Goal: Information Seeking & Learning: Learn about a topic

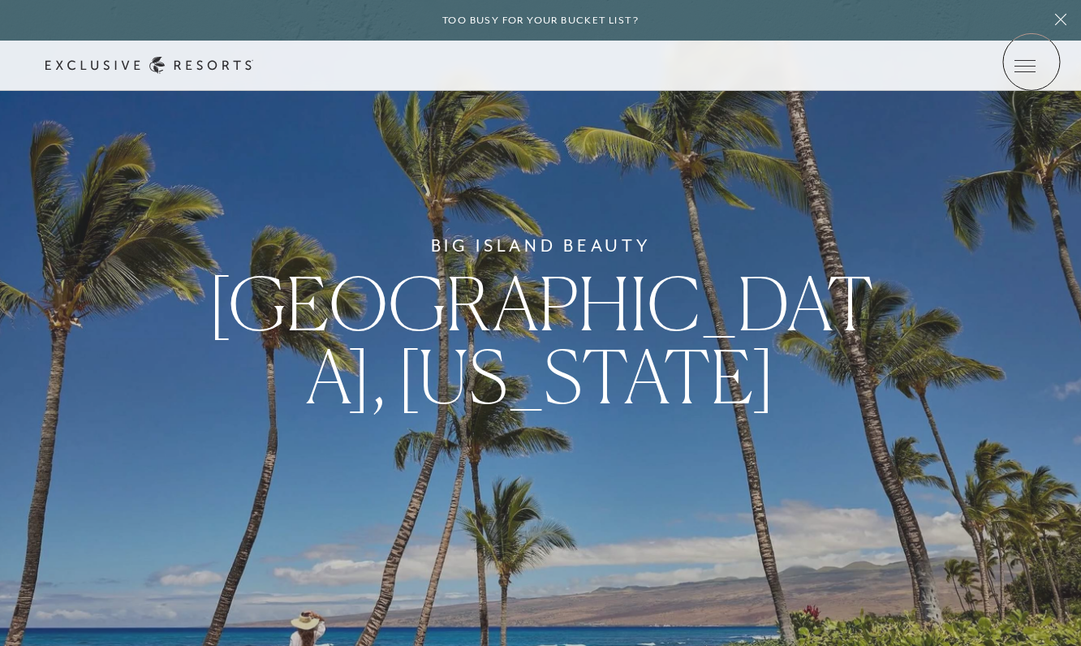
click at [0, 0] on icon at bounding box center [0, 0] width 0 height 0
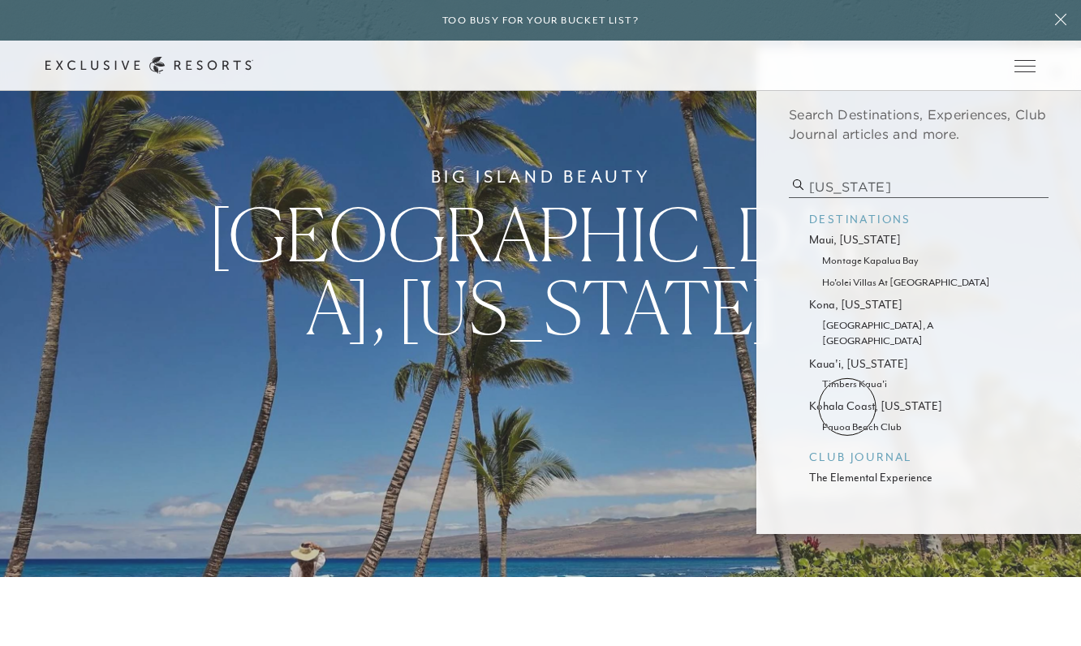
scroll to position [87, 0]
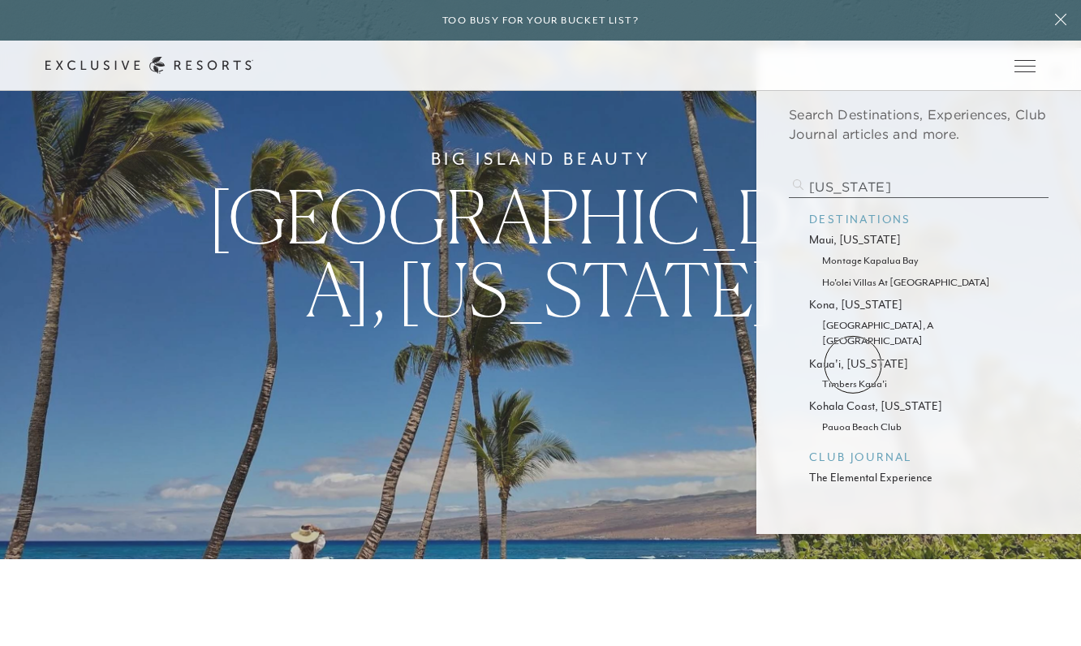
click at [853, 376] on p "timbers kaua'i" at bounding box center [918, 383] width 193 height 15
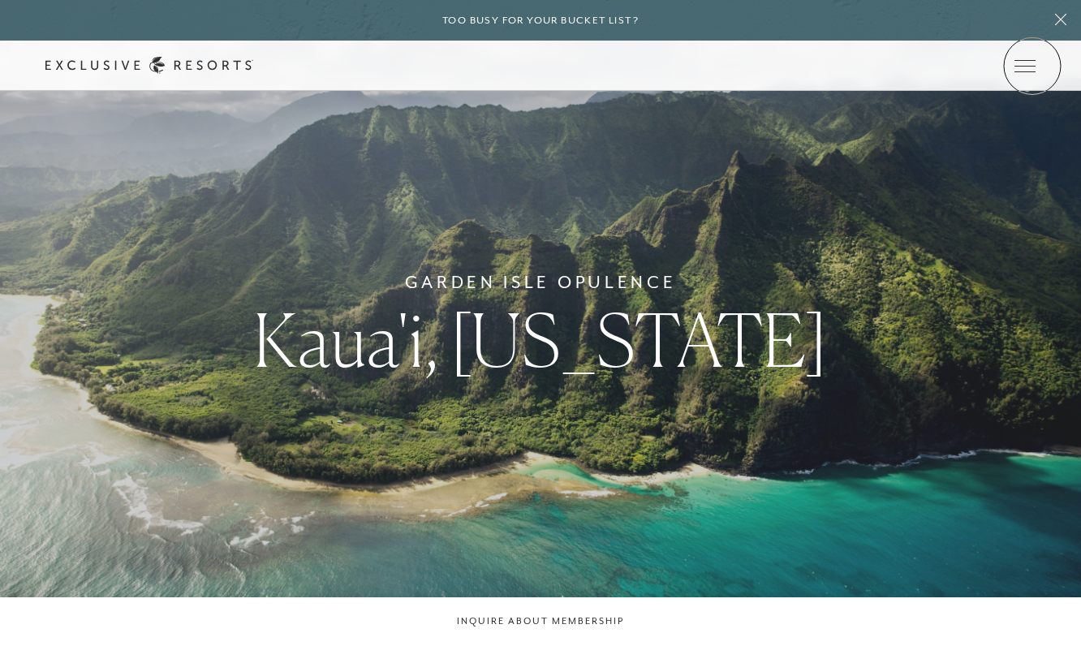
click at [0, 0] on icon at bounding box center [0, 0] width 0 height 0
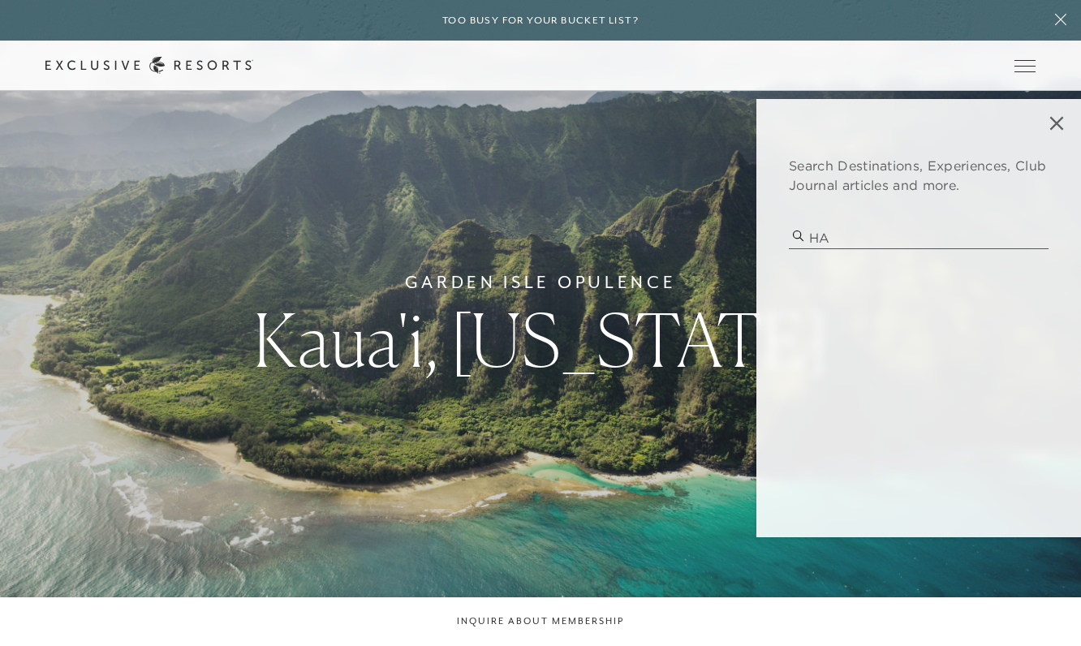
type input "H"
type input "S"
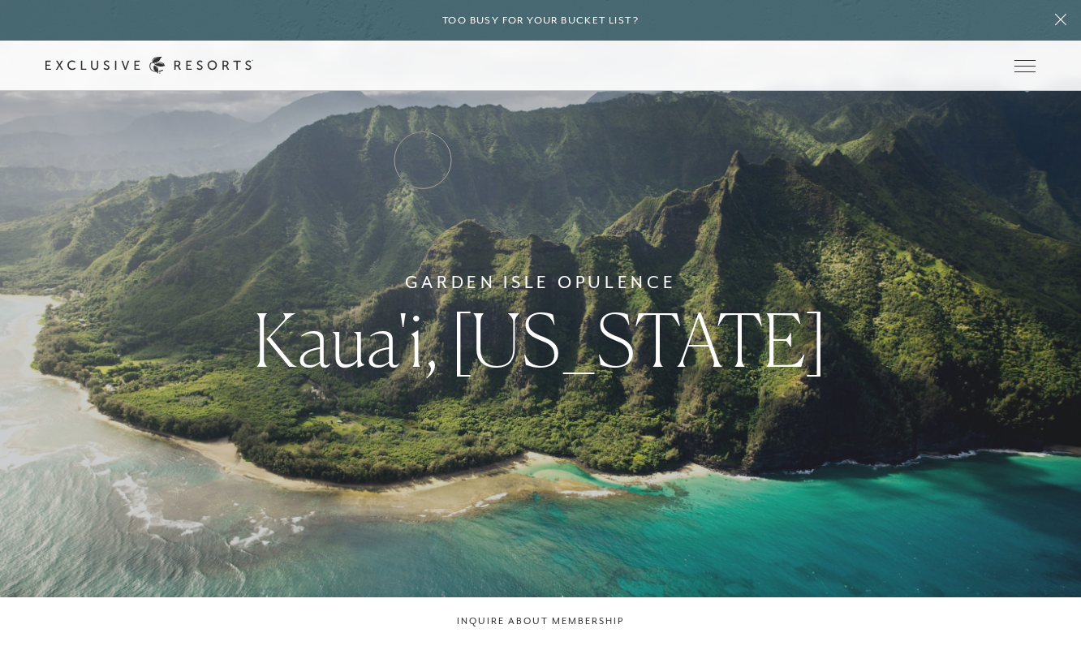
click at [0, 0] on link "Residence Collection" at bounding box center [0, 0] width 0 height 0
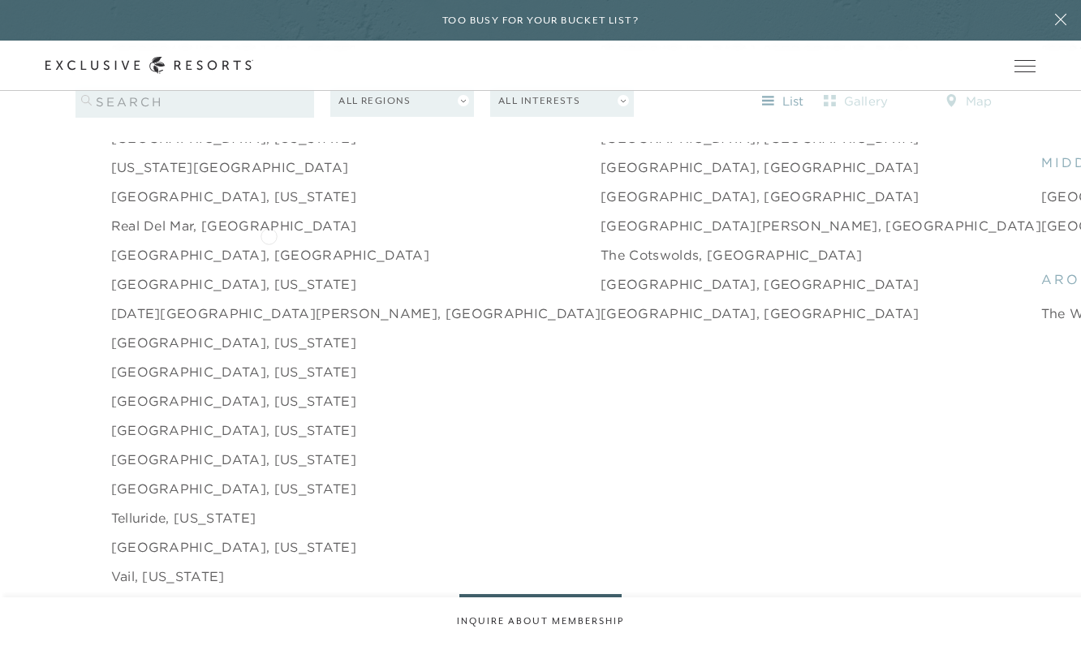
scroll to position [2453, 0]
click at [213, 389] on link "[GEOGRAPHIC_DATA], [US_STATE]" at bounding box center [233, 398] width 245 height 19
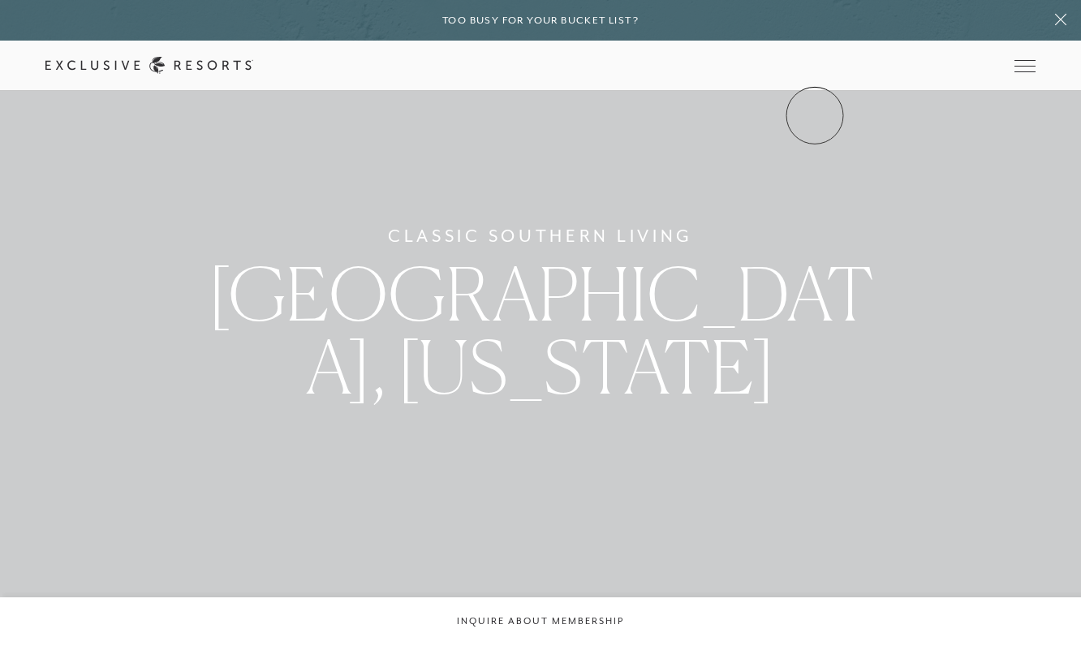
scroll to position [13, 0]
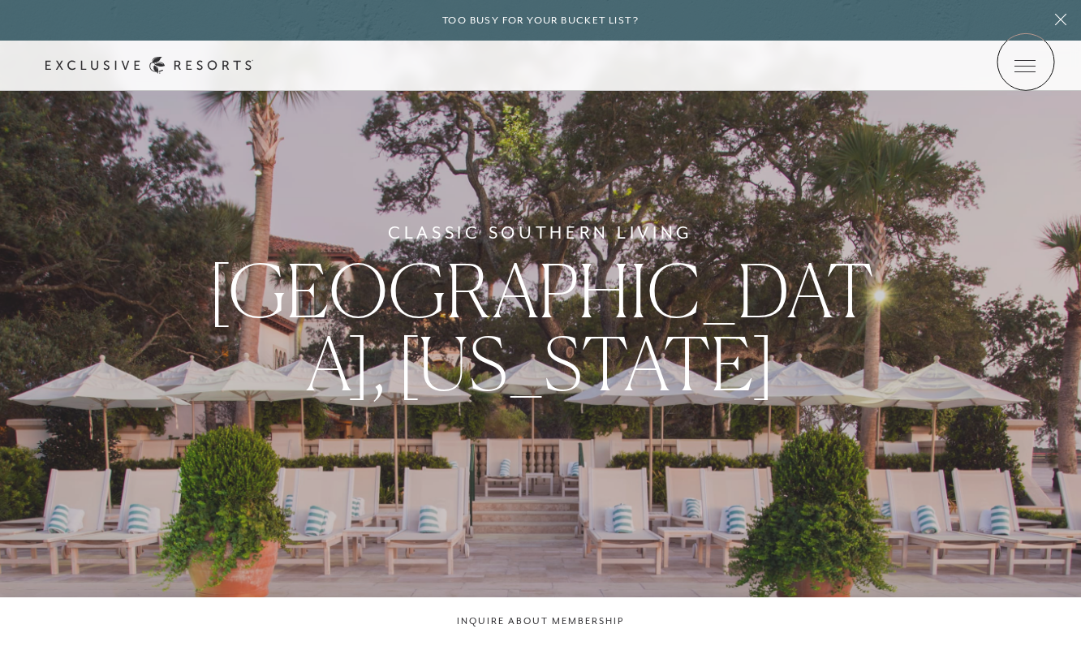
click at [0, 0] on icon at bounding box center [0, 0] width 0 height 0
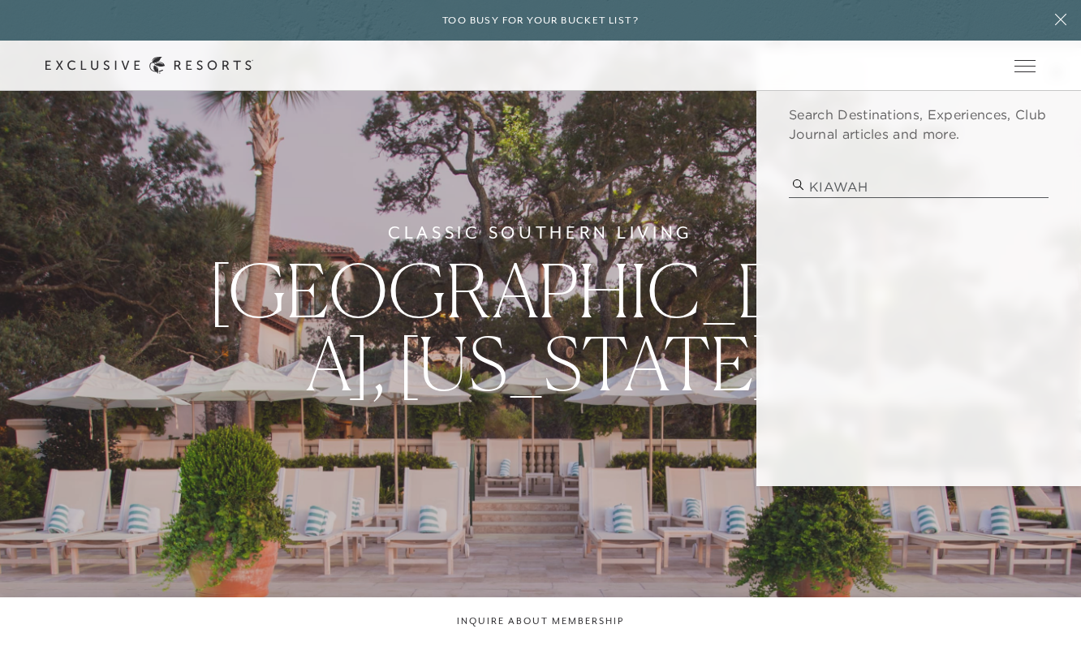
type input "KIAWA"
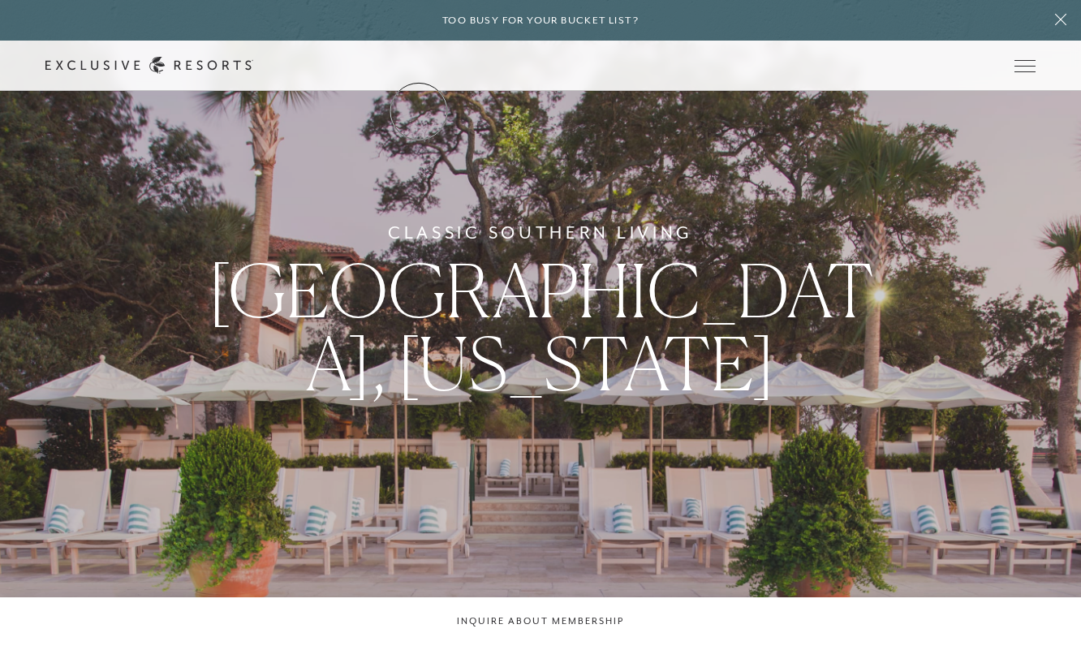
click at [0, 0] on link "Residence Collection" at bounding box center [0, 0] width 0 height 0
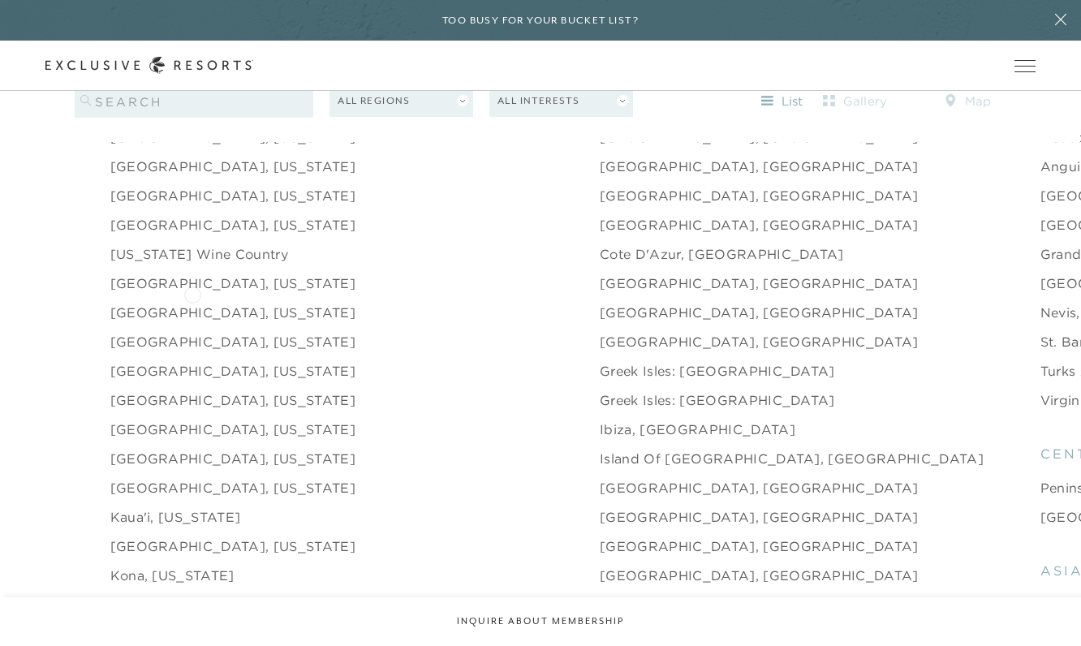
scroll to position [1722, 0]
click at [214, 273] on link "[GEOGRAPHIC_DATA], [US_STATE]" at bounding box center [233, 282] width 245 height 19
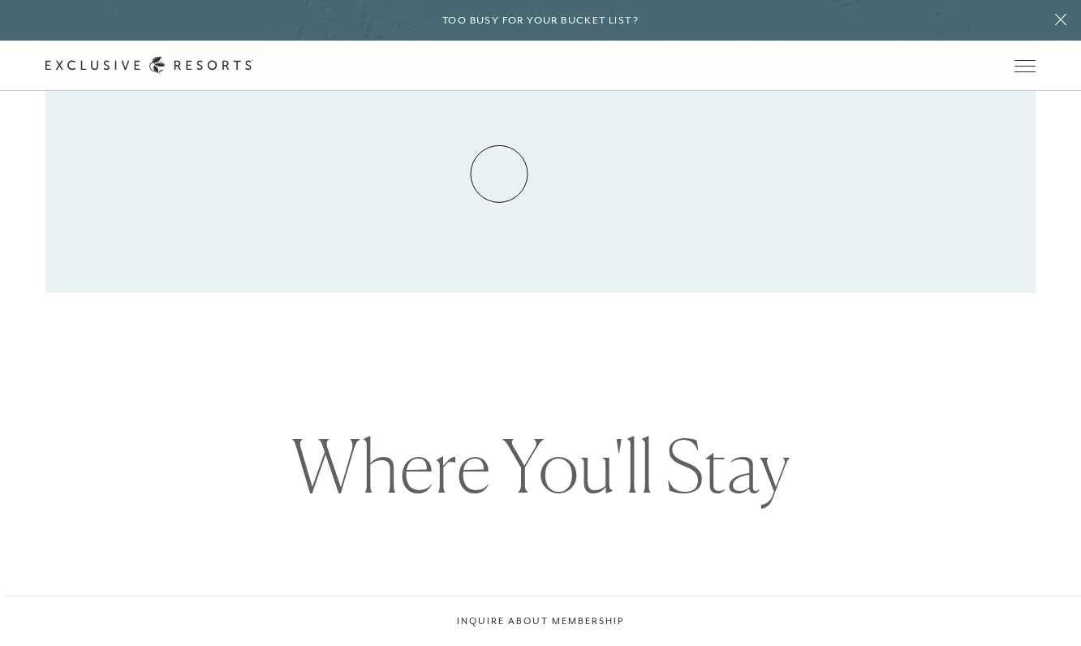
scroll to position [1096, 0]
